Goal: Transaction & Acquisition: Obtain resource

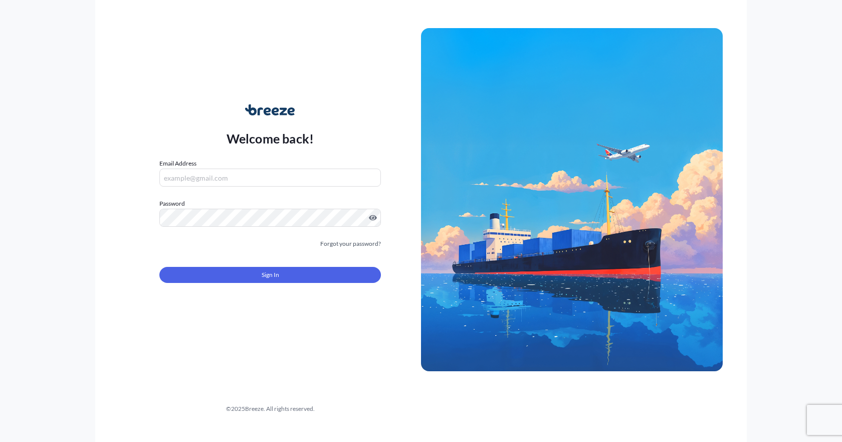
click at [188, 175] on input "Email Address" at bounding box center [270, 177] width 222 height 18
type input "[EMAIL_ADDRESS][PERSON_NAME][DOMAIN_NAME]"
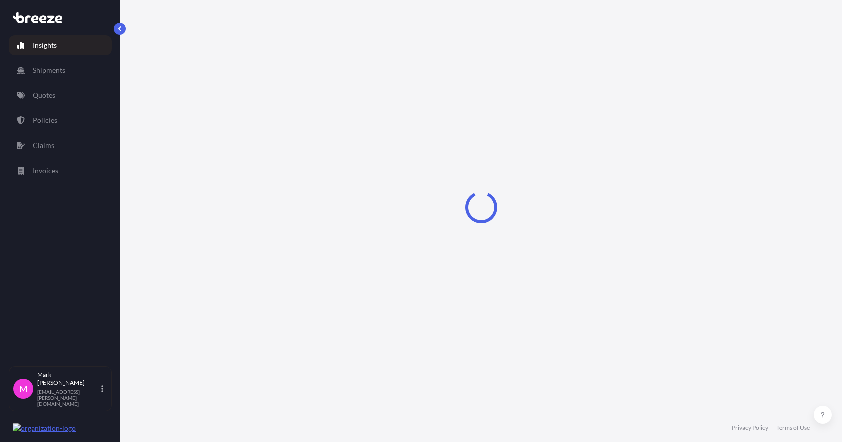
select select "2025"
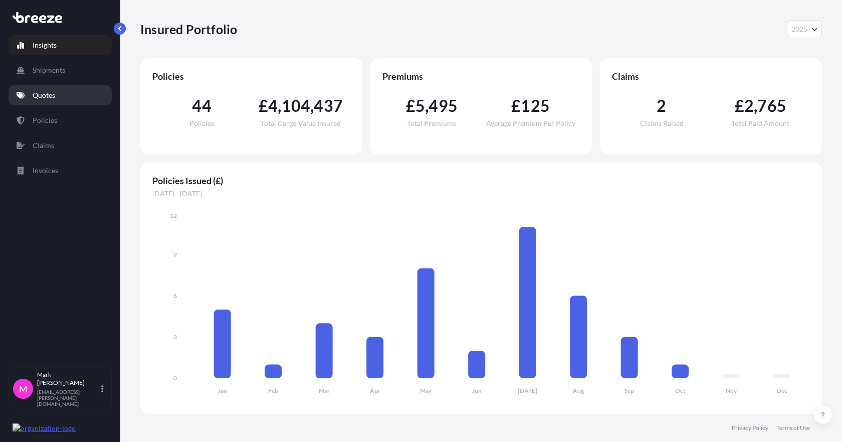
click at [46, 93] on p "Quotes" at bounding box center [44, 95] width 23 height 10
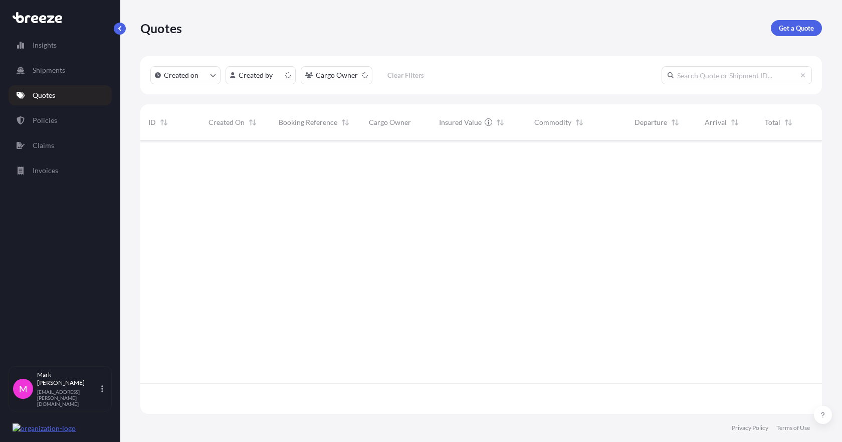
scroll to position [271, 674]
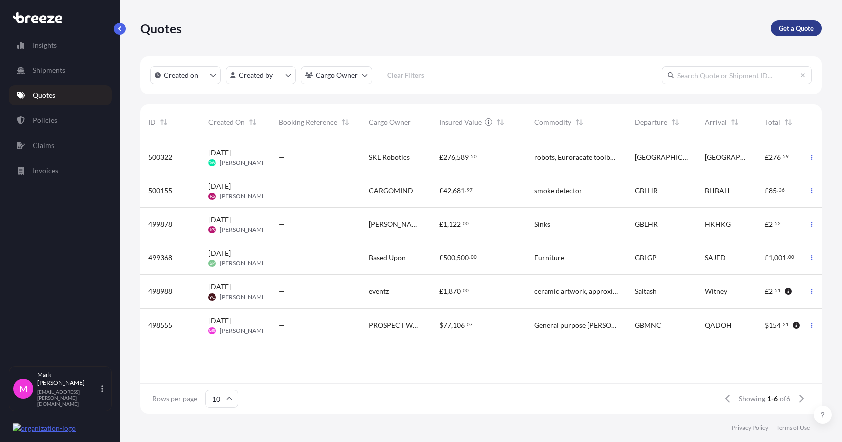
click at [790, 35] on link "Get a Quote" at bounding box center [796, 28] width 51 height 16
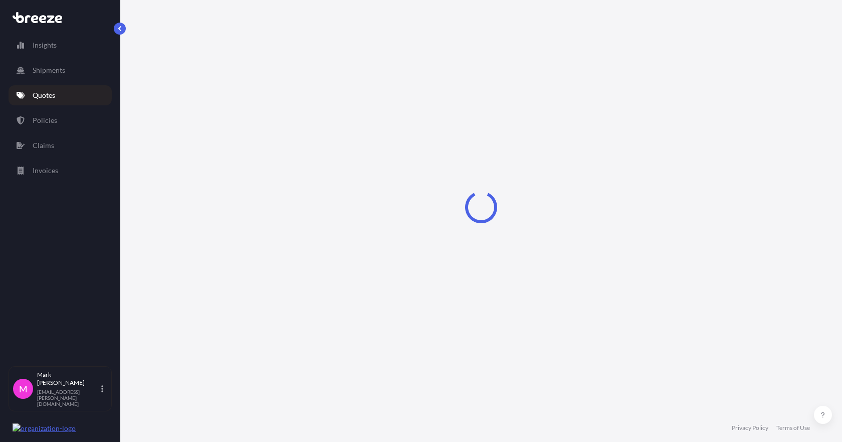
select select "Sea"
select select "1"
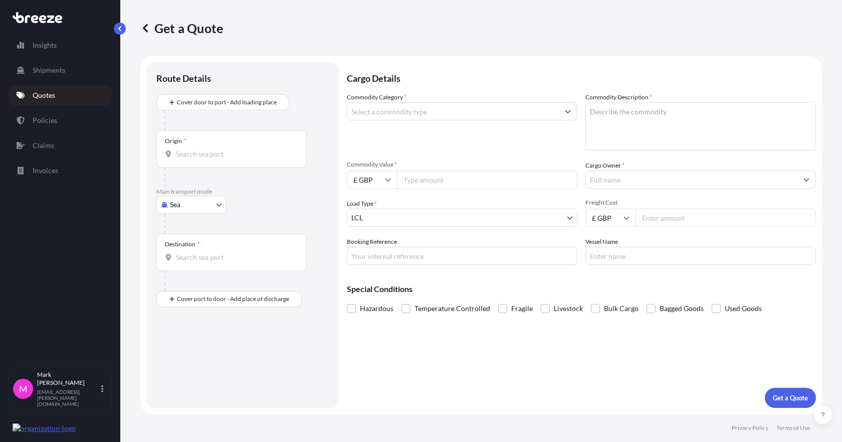
click at [463, 117] on input "Commodity Category *" at bounding box center [453, 111] width 212 height 18
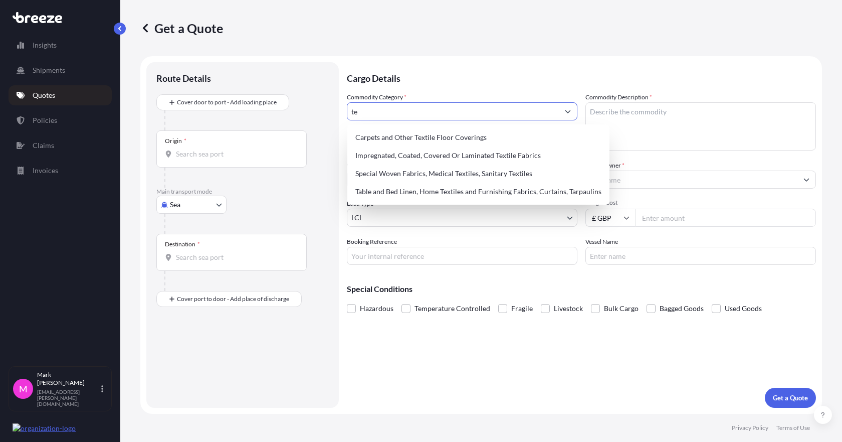
type input "t"
click at [478, 155] on div "Impregnated, Coated, Covered Or Laminated Textile Fabrics" at bounding box center [478, 155] width 254 height 18
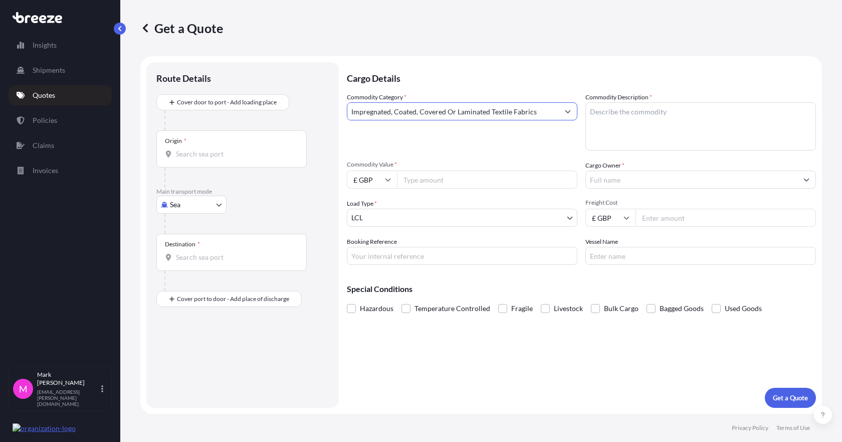
type input "Impregnated, Coated, Covered Or Laminated Textile Fabrics"
click at [627, 124] on textarea "Commodity Description *" at bounding box center [701, 126] width 231 height 48
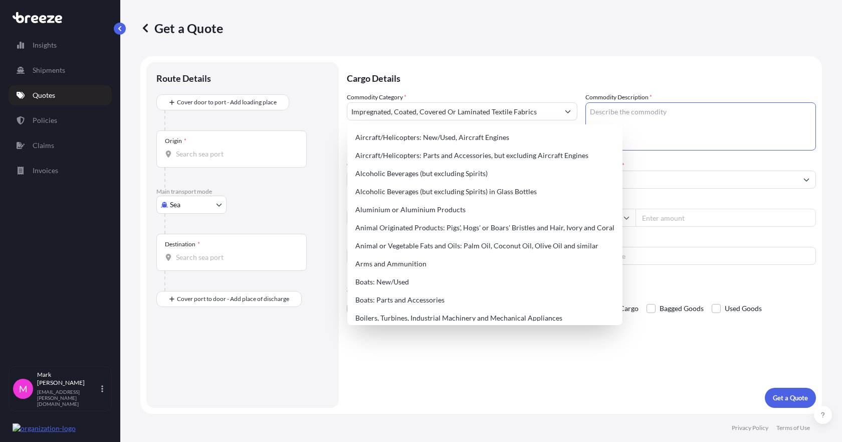
paste textarea "Textile fabrics, felt & felt-lined woven fabrics, coated, covered or laminated …"
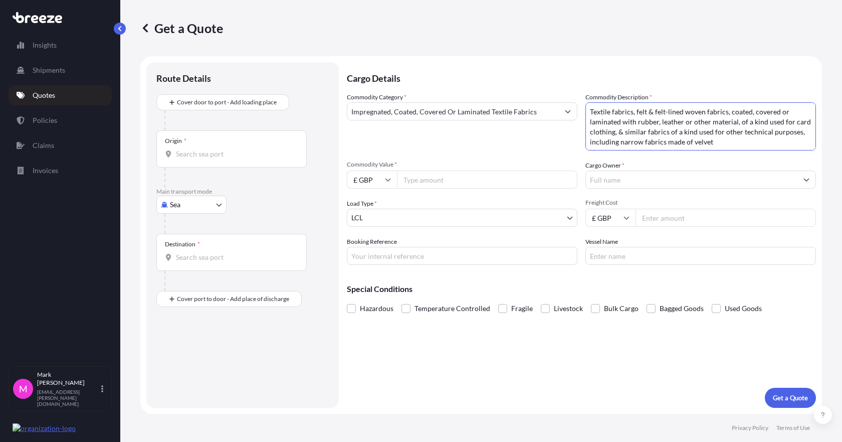
type textarea "Textile fabrics, felt & felt-lined woven fabrics, coated, covered or laminated …"
click at [411, 183] on input "Commodity Value *" at bounding box center [487, 179] width 180 height 18
